Goal: Book appointment/travel/reservation

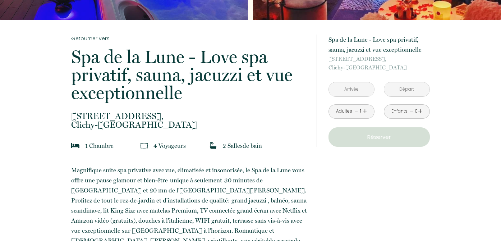
scroll to position [120, 0]
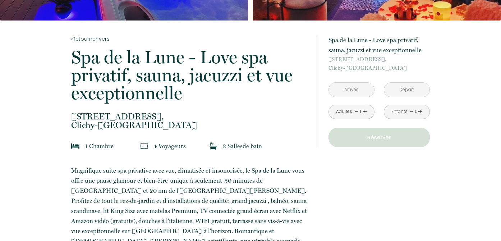
click at [357, 89] on input "text" at bounding box center [351, 90] width 45 height 14
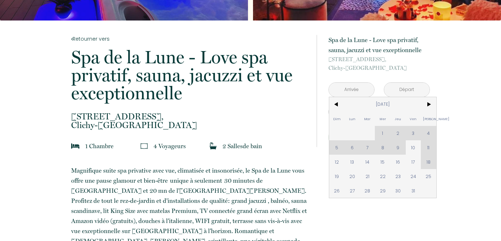
click at [430, 147] on div "Dim Lun Mar Mer Jeu Ven Sam 1 2 3 4 5 6 7 8 9 10 11 12 13 14 15 16 17 18 19 20 …" at bounding box center [383, 147] width 107 height 101
click at [430, 149] on div "Dim Lun Mar Mer Jeu Ven Sam 1 2 3 4 5 6 7 8 9 10 11 12 13 14 15 16 17 18 19 20 …" at bounding box center [383, 147] width 107 height 101
click at [413, 149] on span "10" at bounding box center [413, 147] width 15 height 14
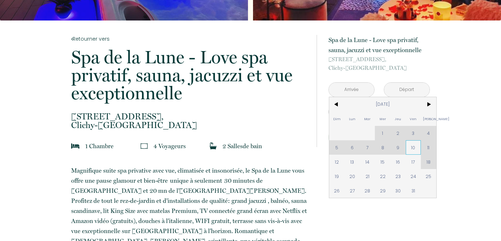
type input "[DATE]"
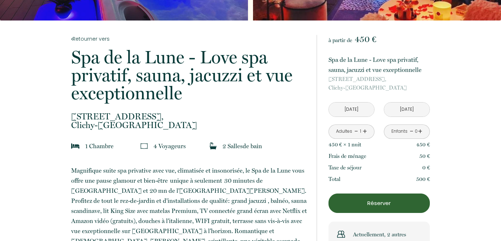
click at [366, 131] on link "+" at bounding box center [365, 131] width 4 height 11
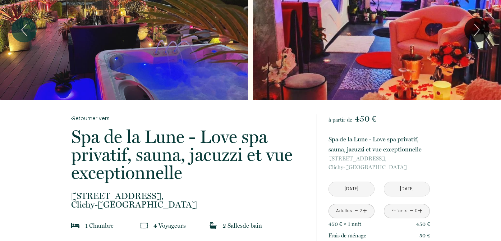
scroll to position [0, 0]
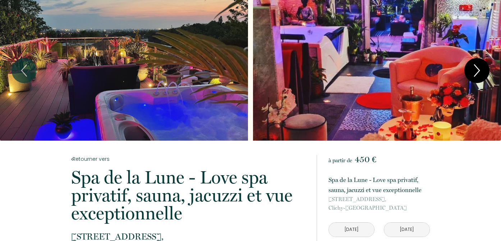
click at [480, 69] on icon "Next" at bounding box center [477, 71] width 15 height 22
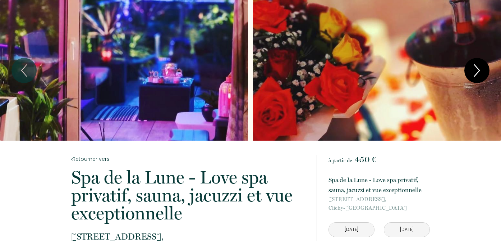
click at [478, 69] on icon "Next" at bounding box center [477, 71] width 15 height 22
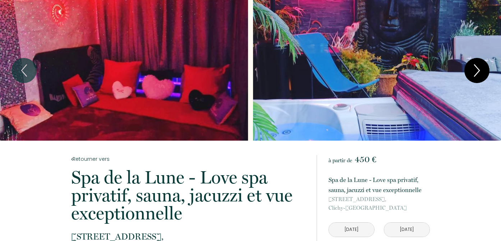
click at [478, 69] on icon "Next" at bounding box center [477, 71] width 15 height 22
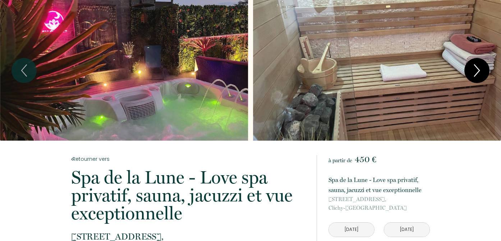
click at [478, 69] on icon "Next" at bounding box center [477, 71] width 15 height 22
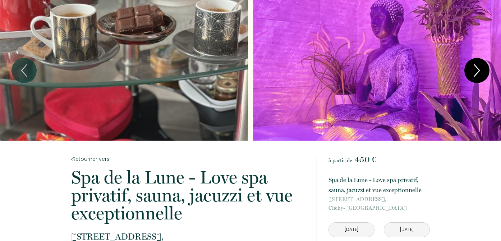
click at [478, 69] on icon "Next" at bounding box center [477, 71] width 15 height 22
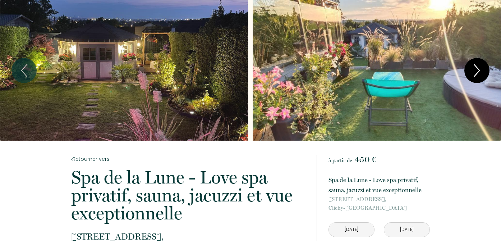
click at [478, 69] on icon "Next" at bounding box center [477, 71] width 15 height 22
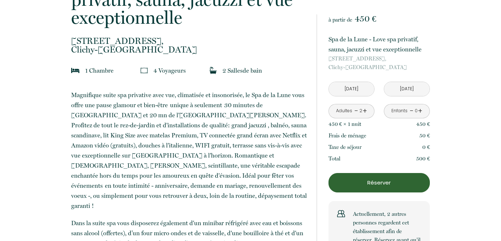
scroll to position [197, 0]
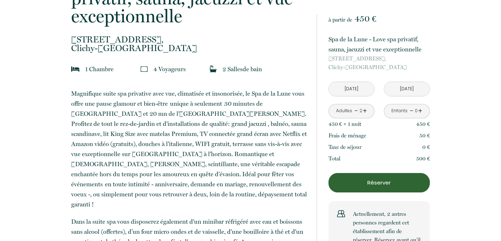
click at [366, 89] on input "[DATE]" at bounding box center [351, 89] width 45 height 14
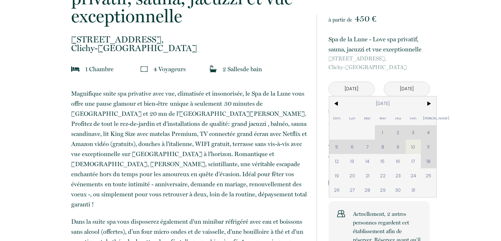
click at [430, 145] on div "Dim Lun Mar Mer Jeu Ven Sam 1 2 3 4 5 6 7 8 9 10 11 12 13 14 15 16 17 18 19 20 …" at bounding box center [383, 146] width 107 height 101
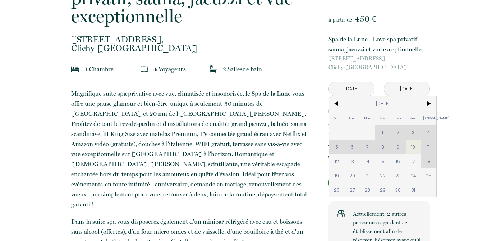
click at [430, 145] on div "Dim Lun Mar Mer Jeu Ven Sam 1 2 3 4 5 6 7 8 9 10 11 12 13 14 15 16 17 18 19 20 …" at bounding box center [383, 146] width 107 height 101
click at [430, 162] on div "Dim Lun Mar Mer Jeu Ven Sam 1 2 3 4 5 6 7 8 9 10 11 12 13 14 15 16 17 18 19 20 …" at bounding box center [383, 146] width 107 height 101
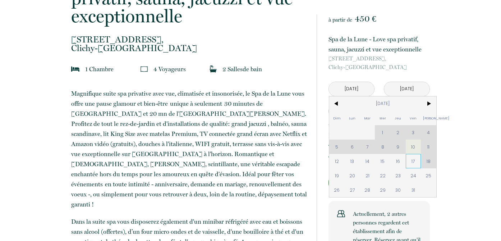
click at [413, 159] on span "17" at bounding box center [413, 161] width 15 height 14
type input "[DATE]"
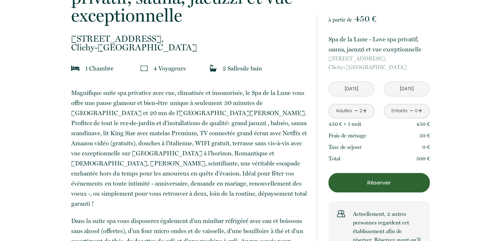
scroll to position [50, 0]
